Goal: Navigation & Orientation: Find specific page/section

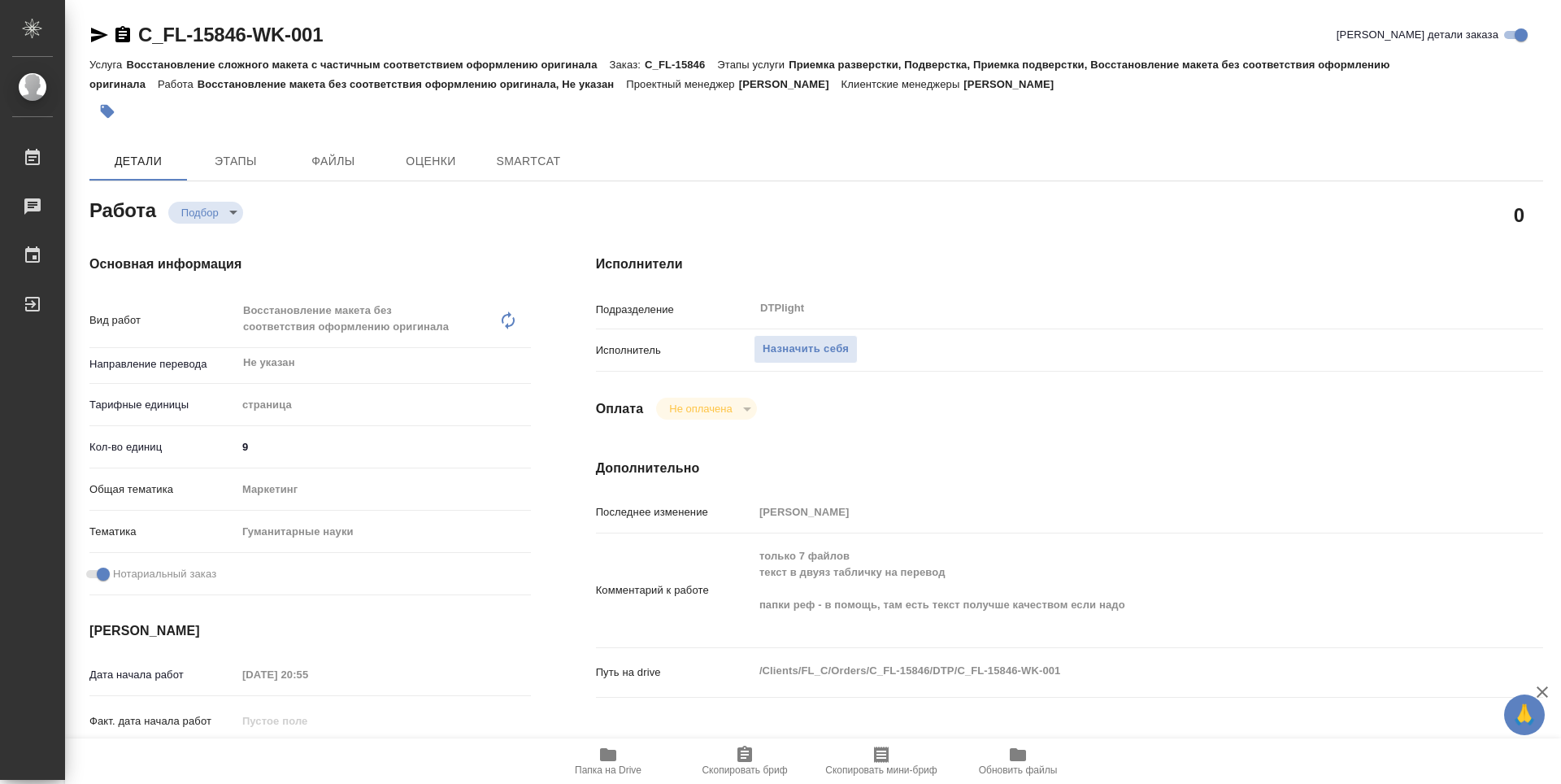
type textarea "x"
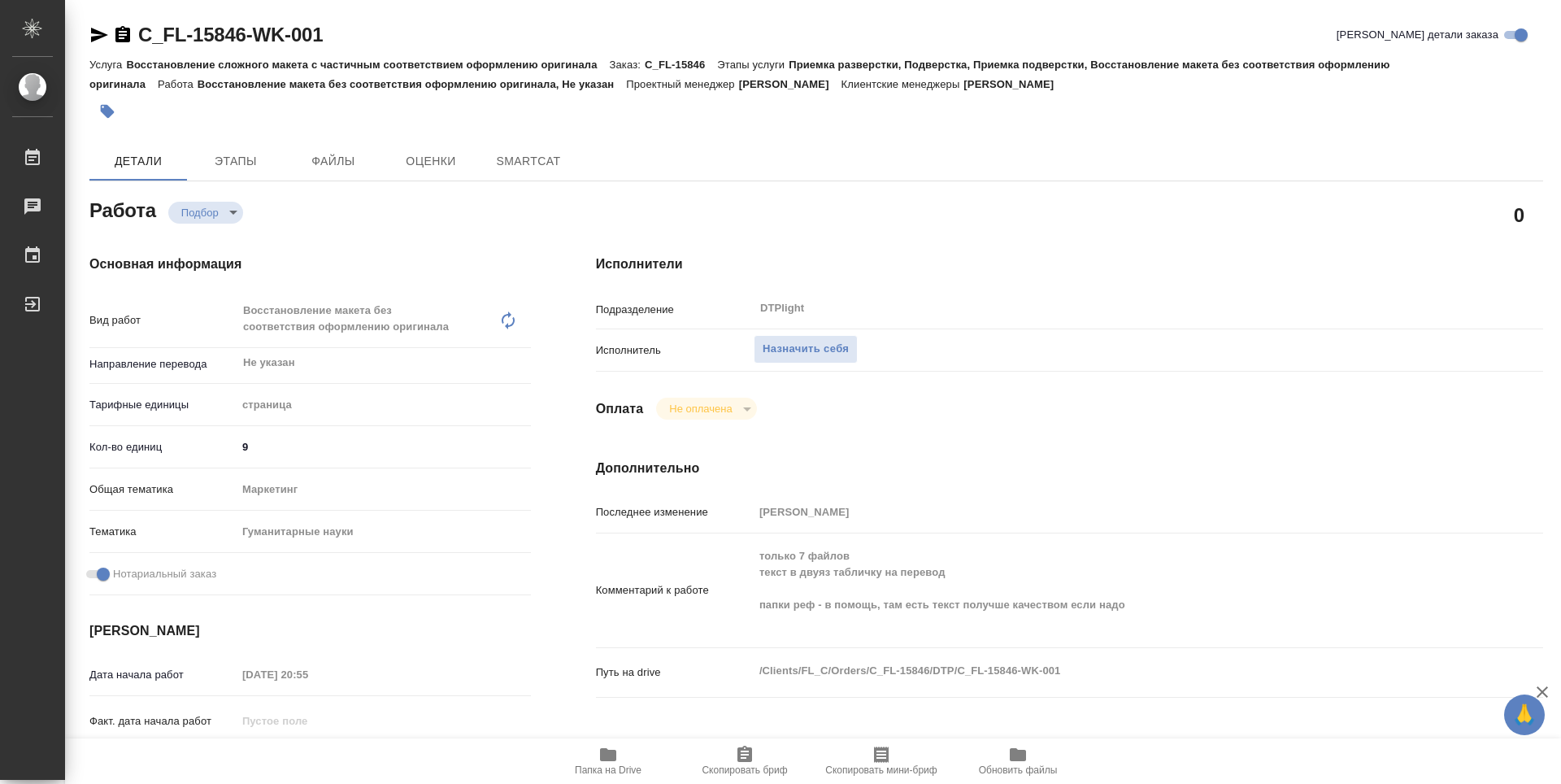
type textarea "x"
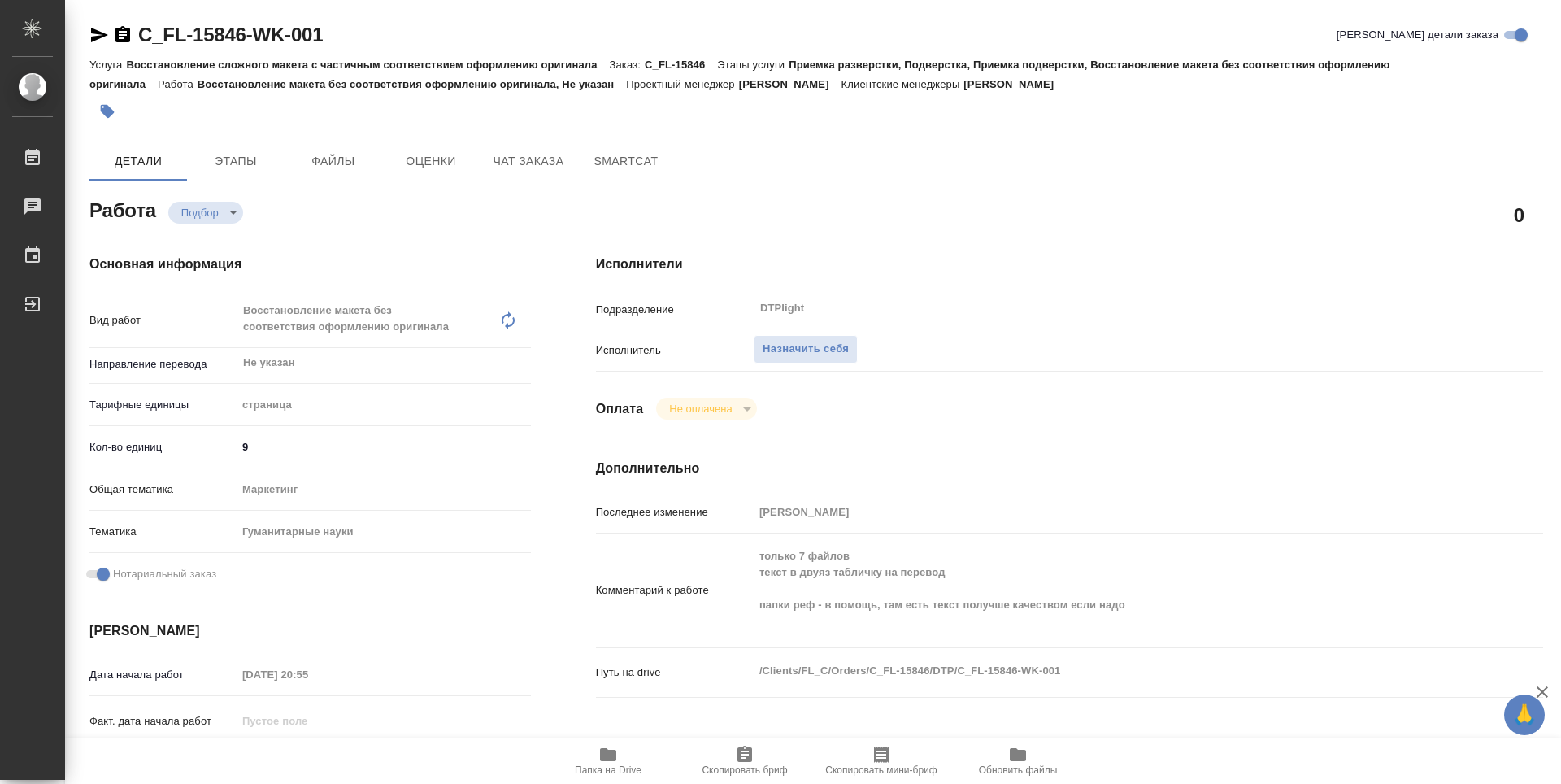
type textarea "x"
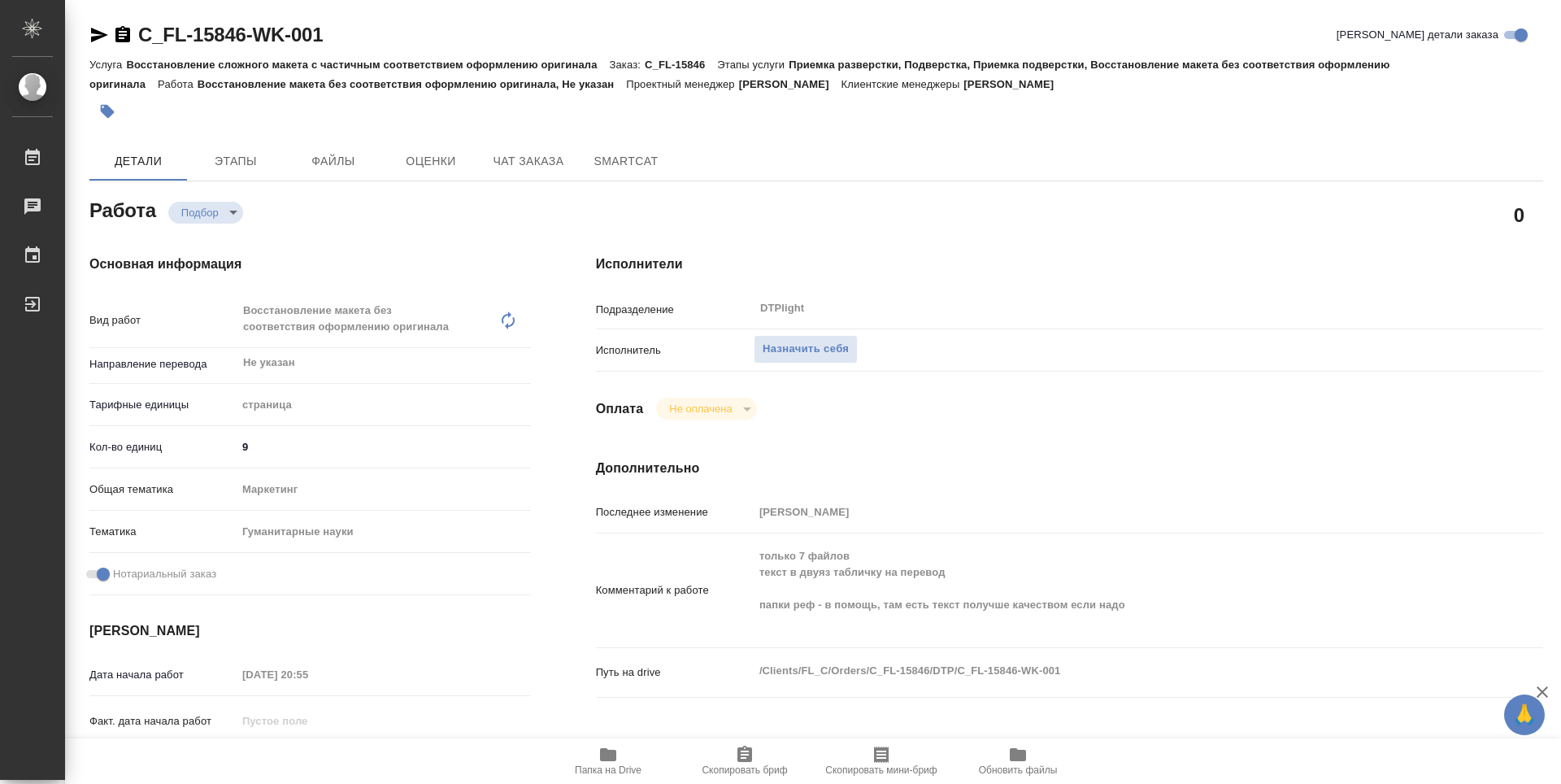
type textarea "x"
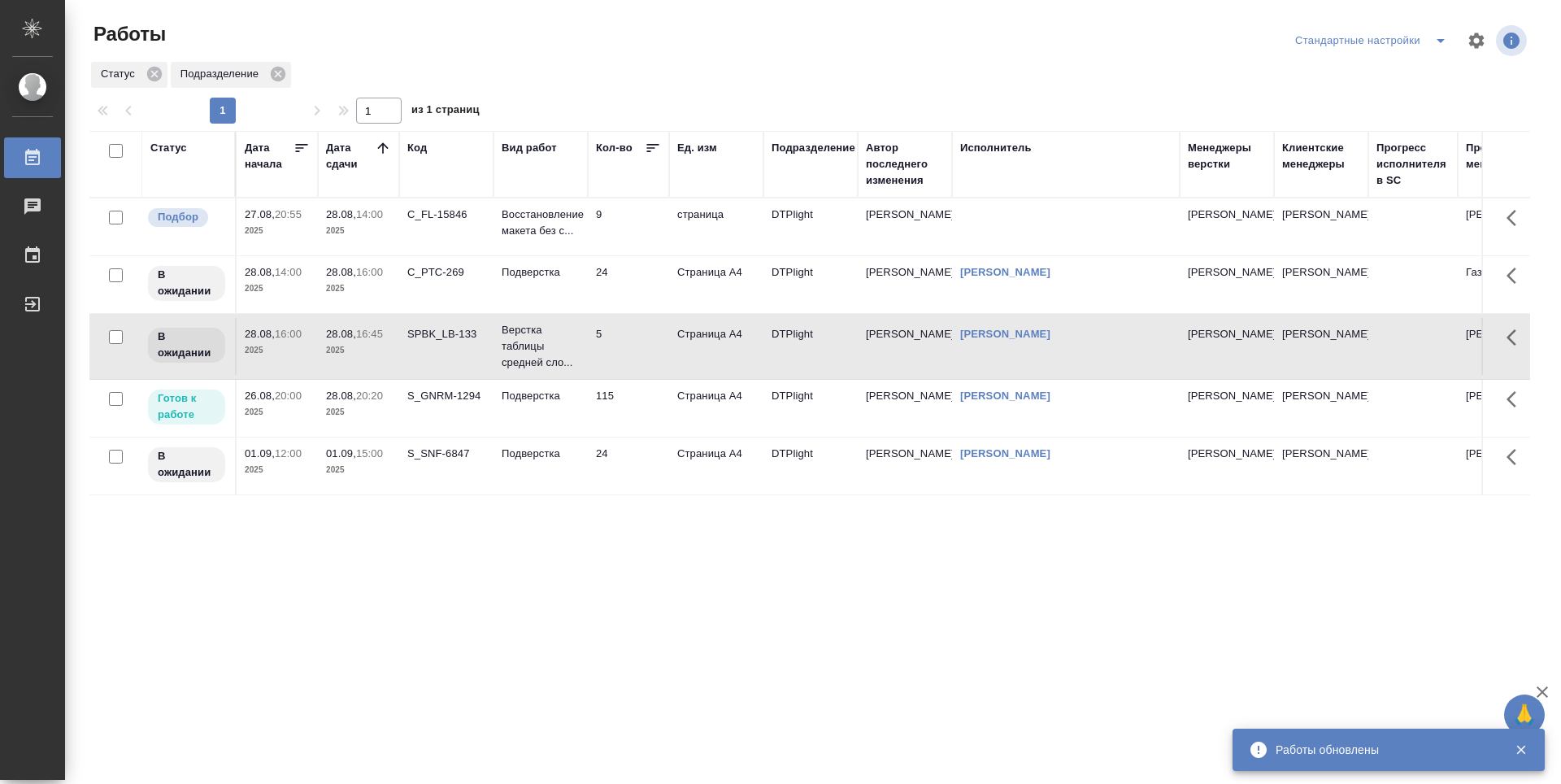
click at [752, 571] on div "Статус Дата начала Дата сдачи Код Вид работ Кол-во Ед. изм Подразделение Автор …" at bounding box center [809, 423] width 1440 height 585
